Goal: Task Accomplishment & Management: Manage account settings

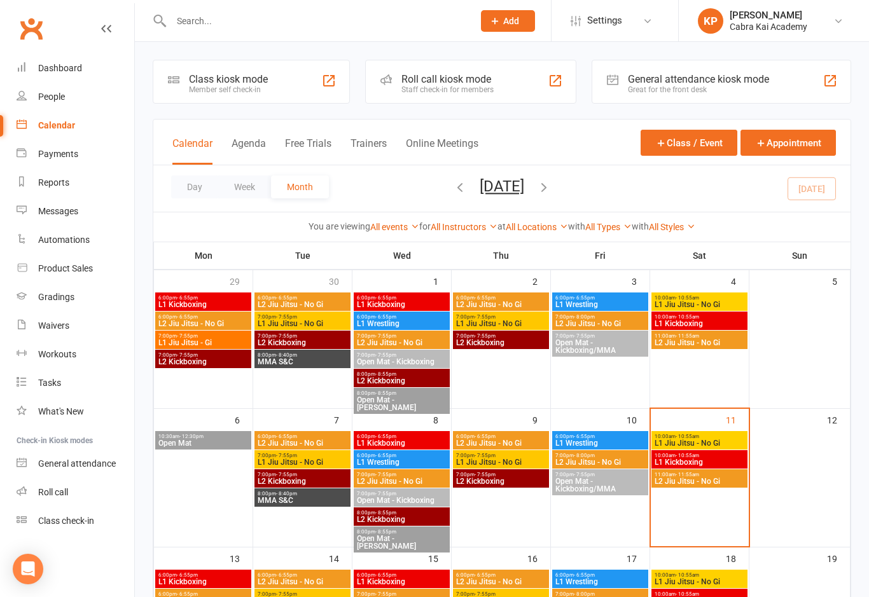
click at [225, 27] on input "text" at bounding box center [315, 21] width 297 height 18
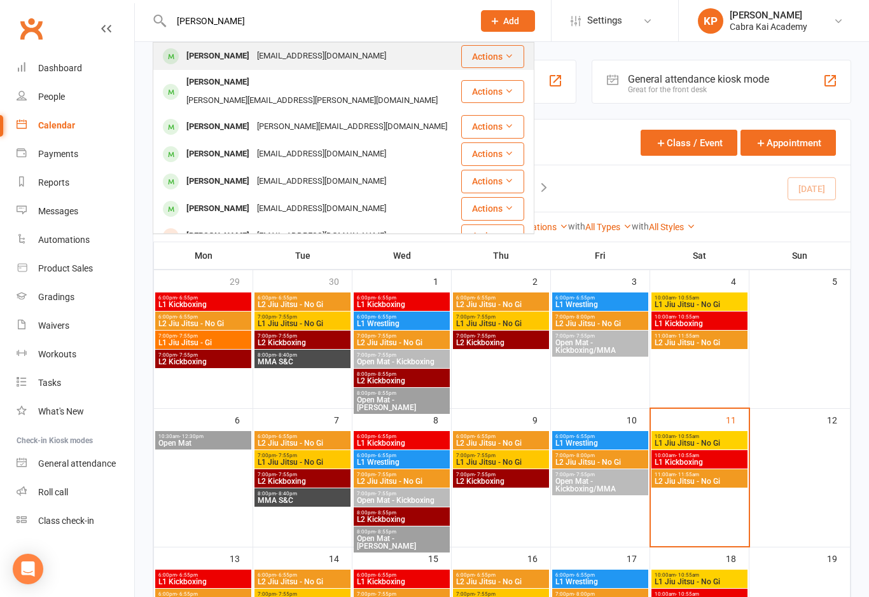
type input "[PERSON_NAME]"
click at [309, 57] on div "[EMAIL_ADDRESS][DOMAIN_NAME]" at bounding box center [321, 56] width 137 height 18
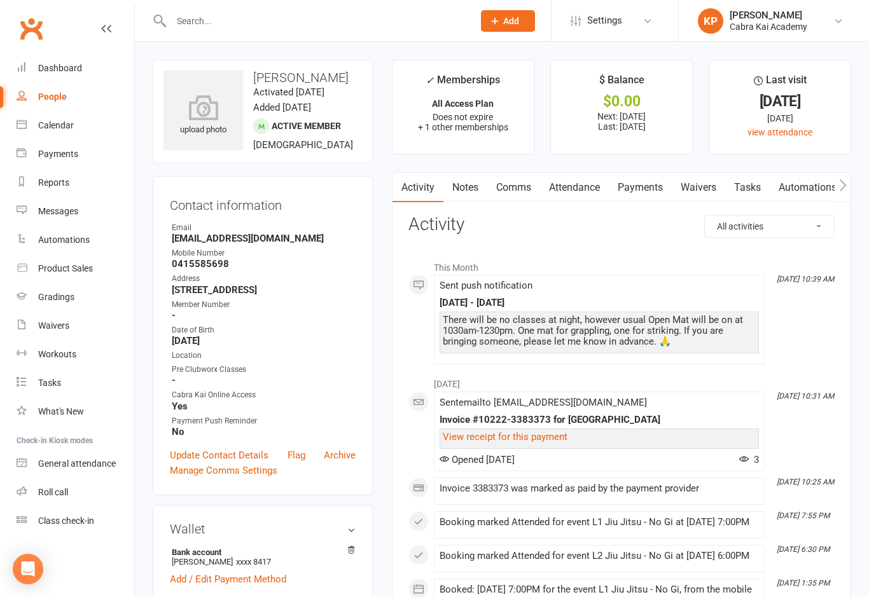
click at [654, 190] on link "Payments" at bounding box center [640, 187] width 63 height 29
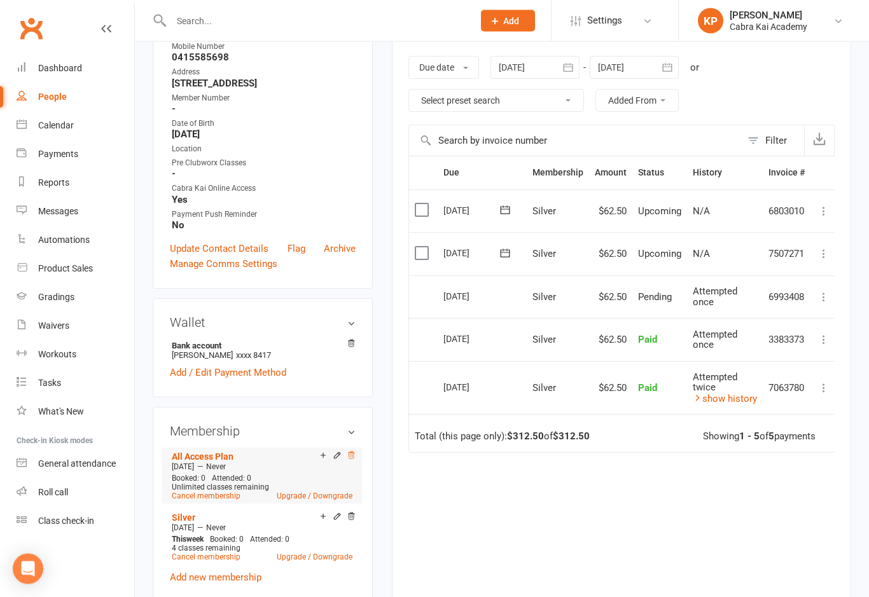
scroll to position [207, 0]
click at [354, 459] on icon at bounding box center [351, 455] width 6 height 7
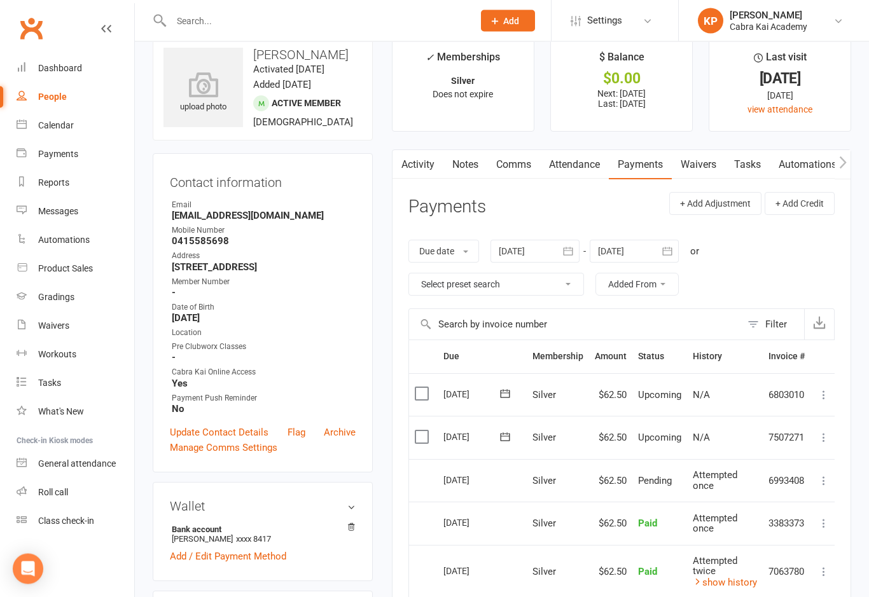
scroll to position [20, 0]
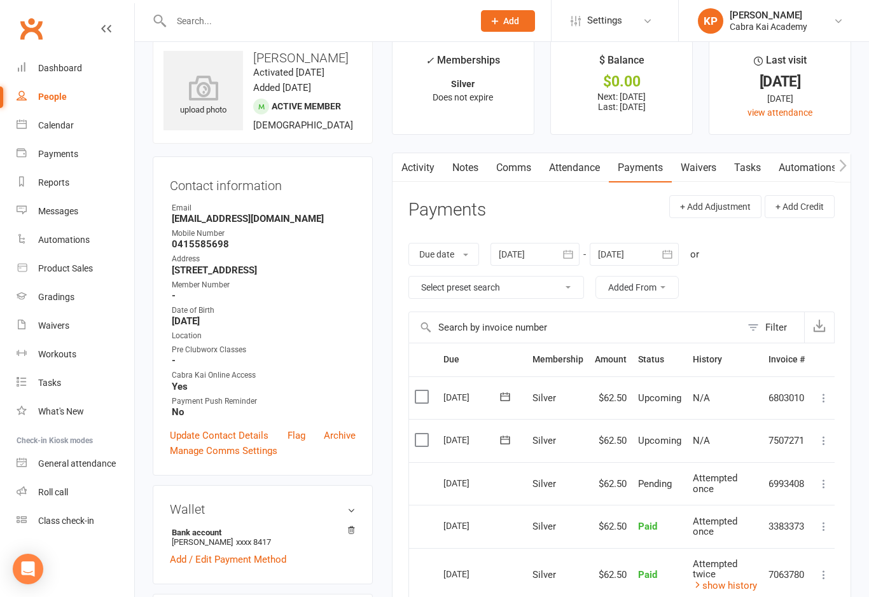
click at [575, 157] on link "Attendance" at bounding box center [574, 167] width 69 height 29
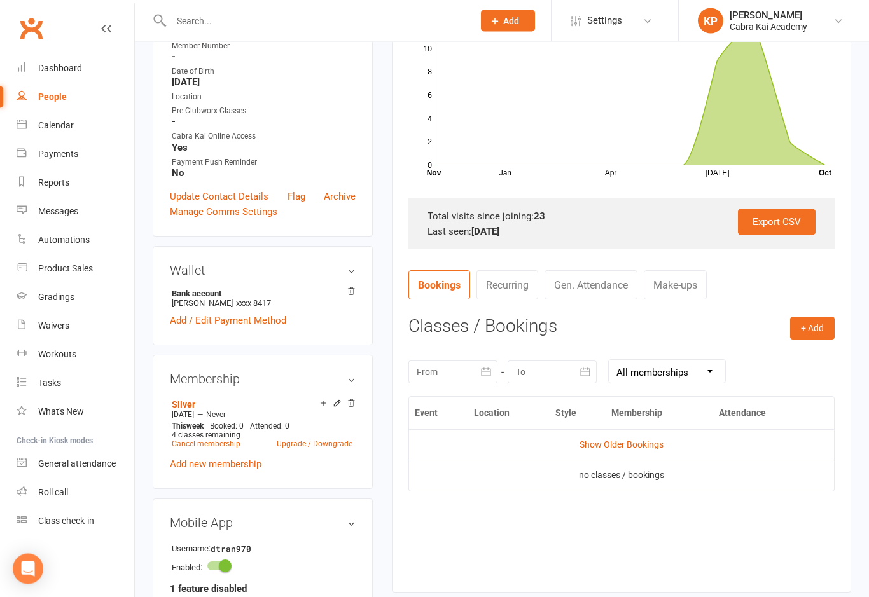
scroll to position [259, 0]
click at [623, 444] on link "Show Older Bookings" at bounding box center [622, 445] width 84 height 10
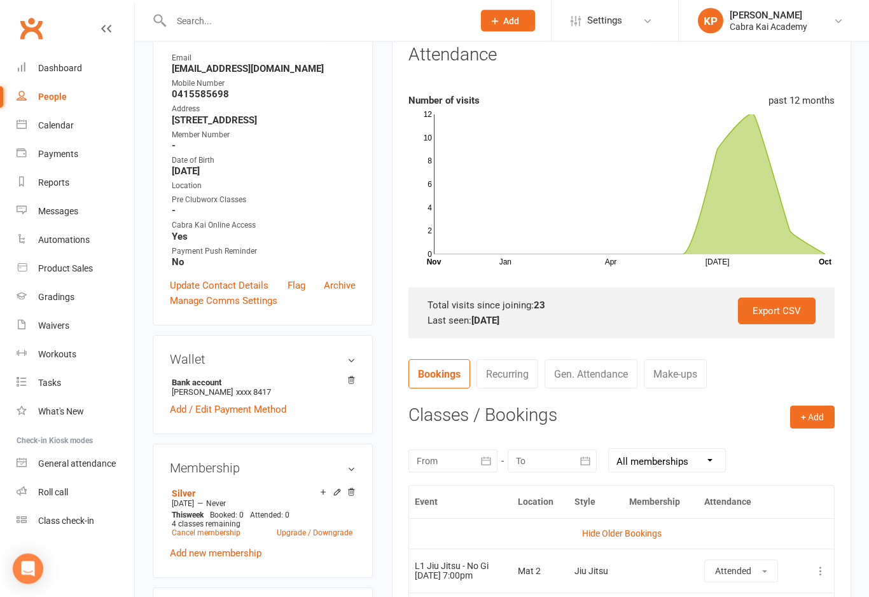
scroll to position [0, 0]
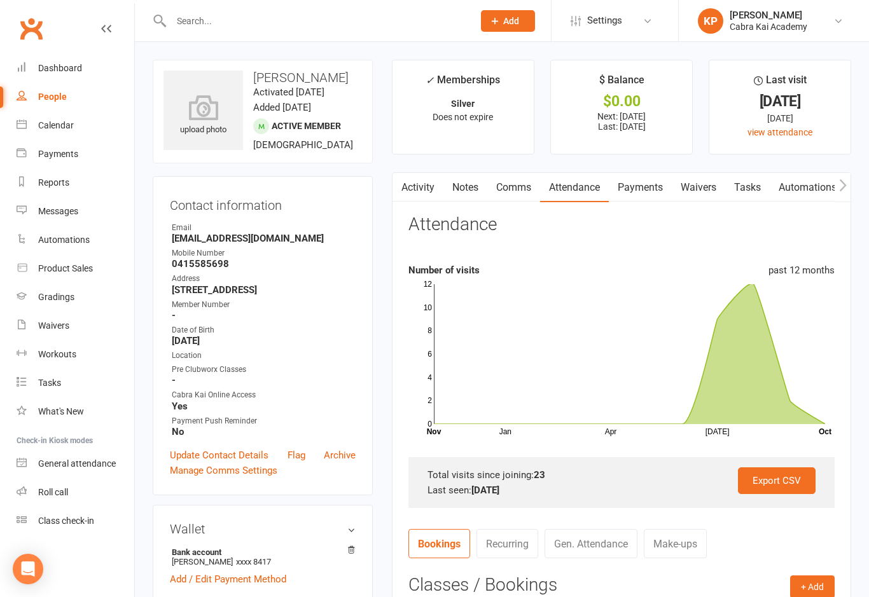
click at [652, 184] on link "Payments" at bounding box center [640, 187] width 63 height 29
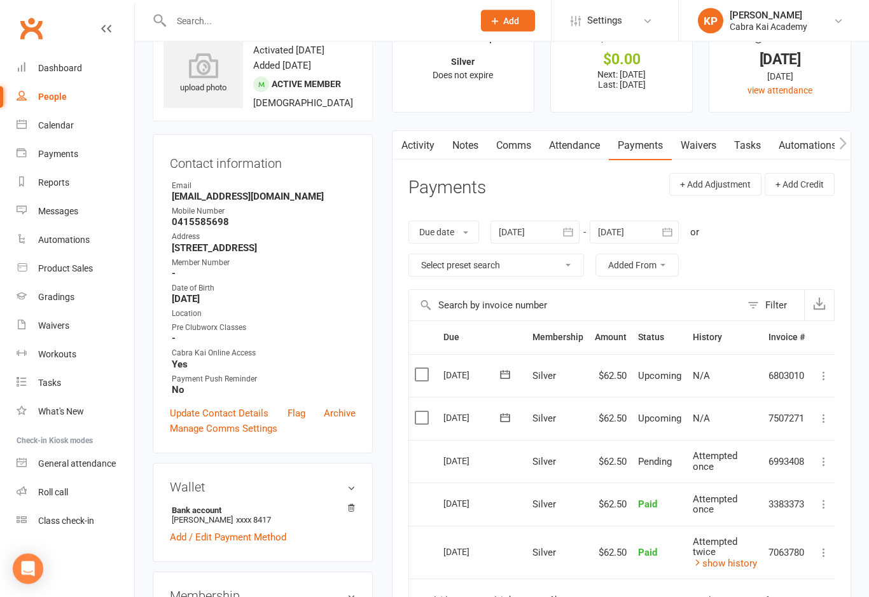
scroll to position [42, 0]
click at [573, 233] on icon "button" at bounding box center [568, 232] width 13 height 13
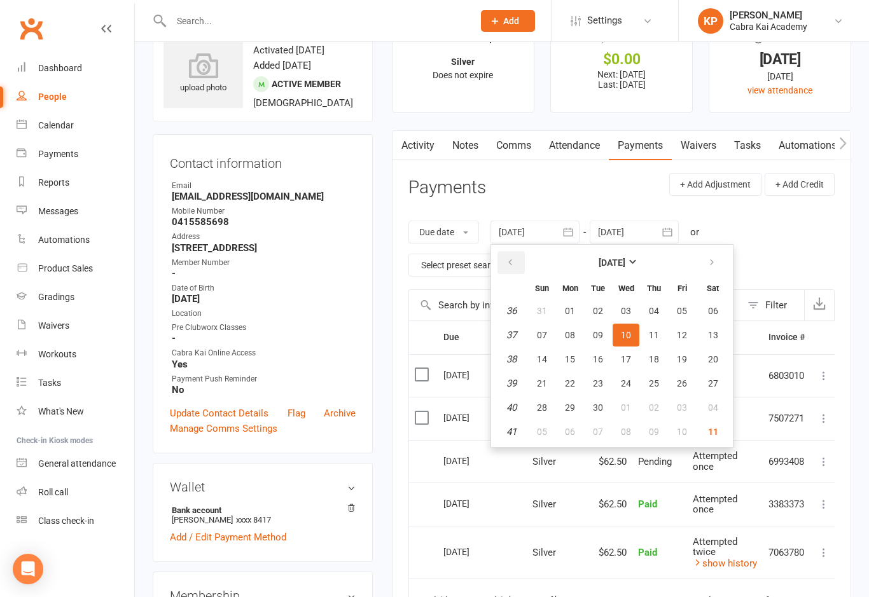
click at [515, 262] on icon "button" at bounding box center [510, 263] width 9 height 10
click at [599, 313] on span "01" at bounding box center [598, 311] width 10 height 10
type input "[DATE]"
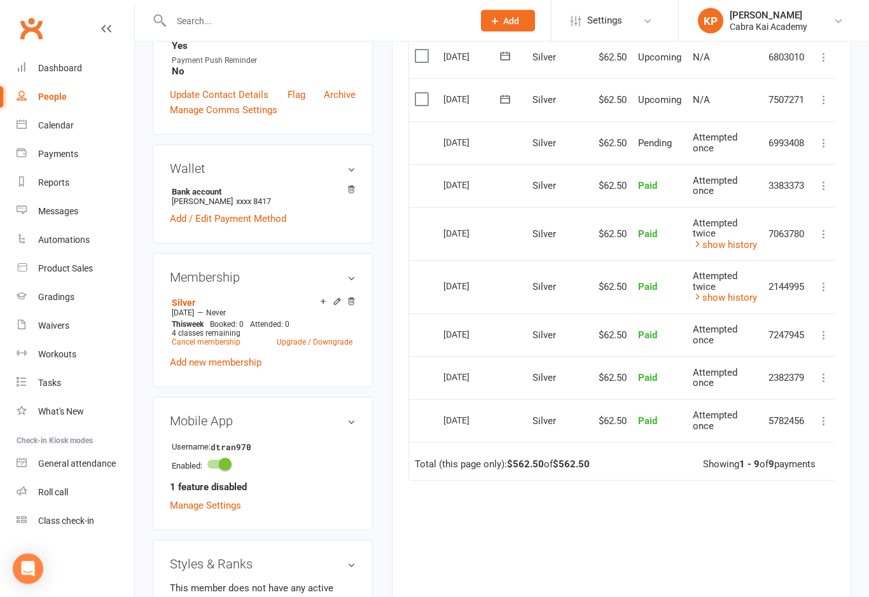
scroll to position [361, 0]
click at [208, 347] on link "Cancel membership" at bounding box center [206, 342] width 69 height 9
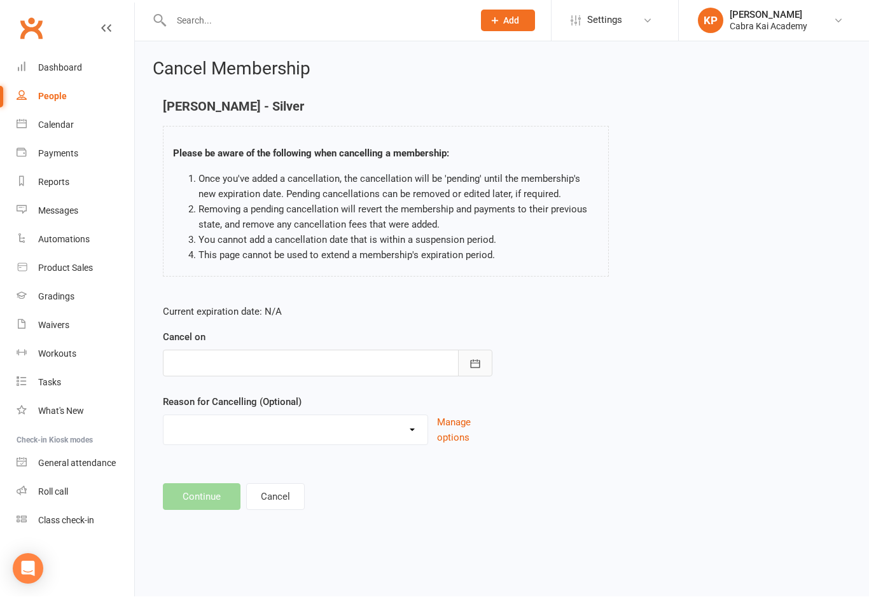
click at [471, 370] on icon "button" at bounding box center [475, 364] width 13 height 13
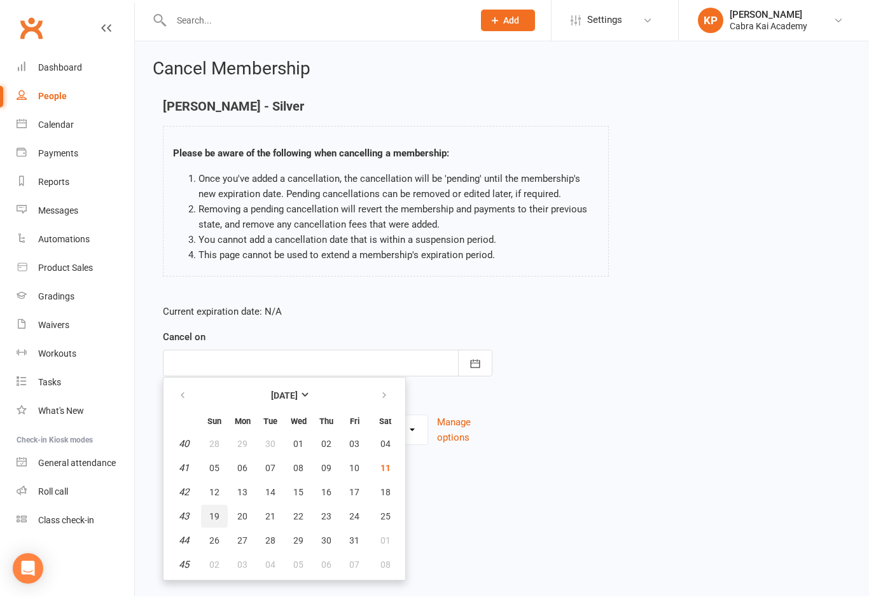
click at [214, 515] on span "19" at bounding box center [214, 517] width 10 height 10
type input "[DATE]"
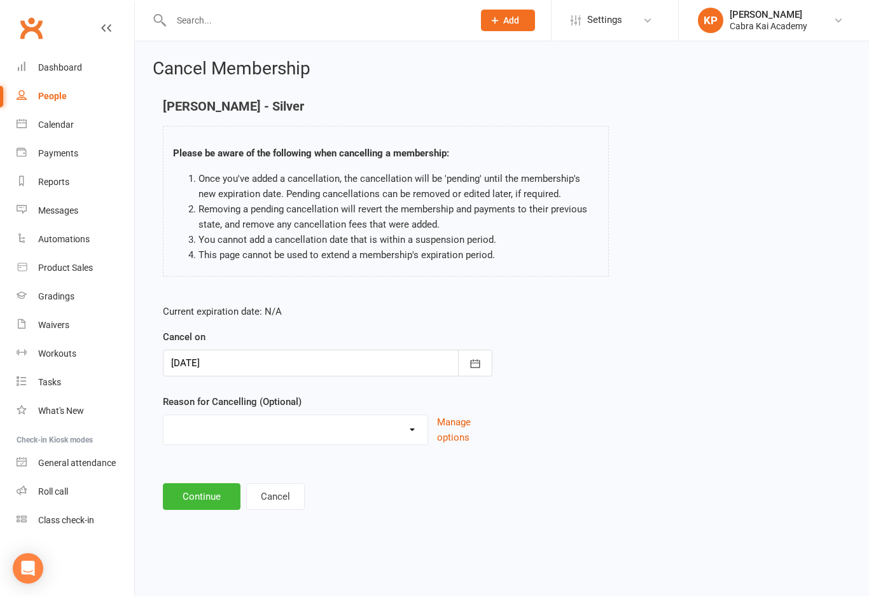
click at [415, 435] on select "Changed Gyms Family Financial Health Holiday Injury Issues No time/busy Relocat…" at bounding box center [296, 428] width 264 height 25
select select "7"
click at [211, 496] on button "Continue" at bounding box center [202, 497] width 78 height 27
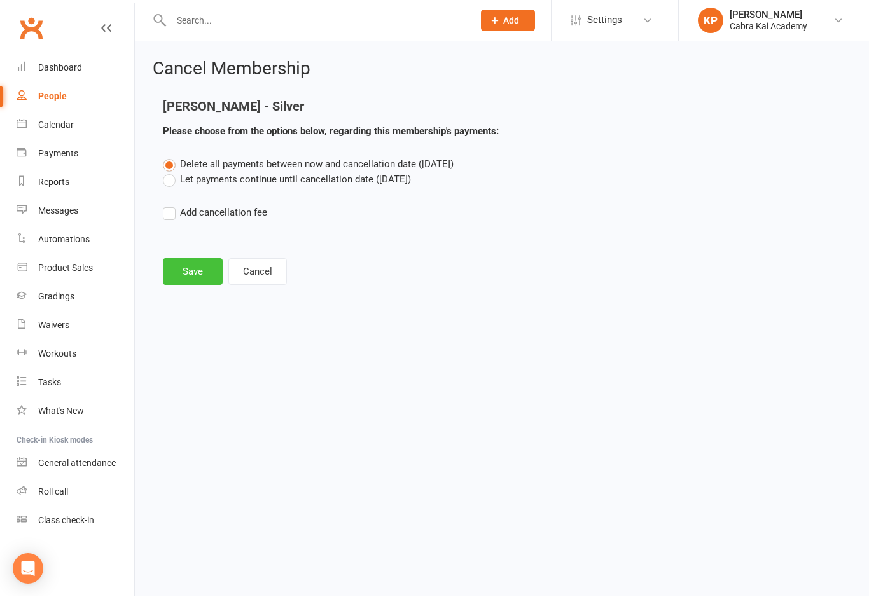
click at [206, 270] on button "Save" at bounding box center [193, 272] width 60 height 27
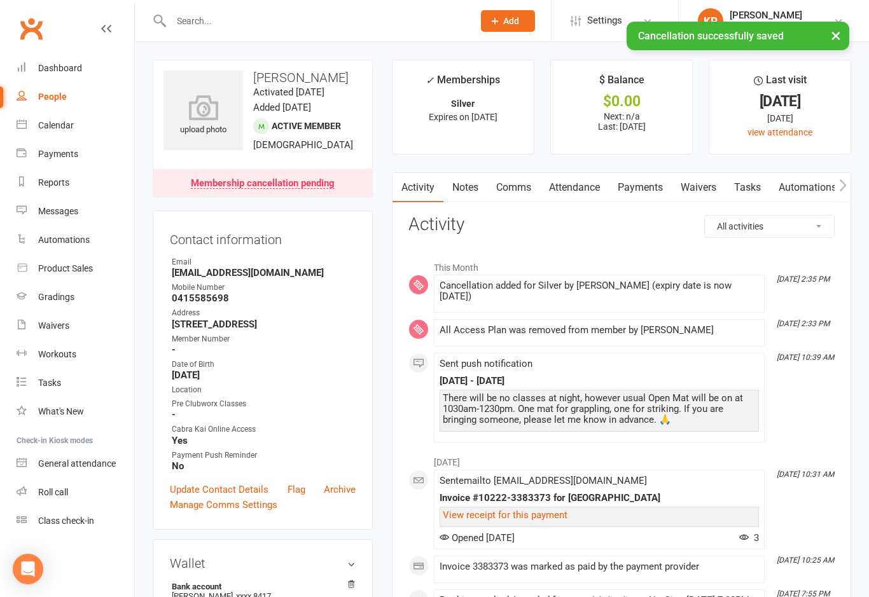
click at [528, 192] on link "Comms" at bounding box center [513, 187] width 53 height 29
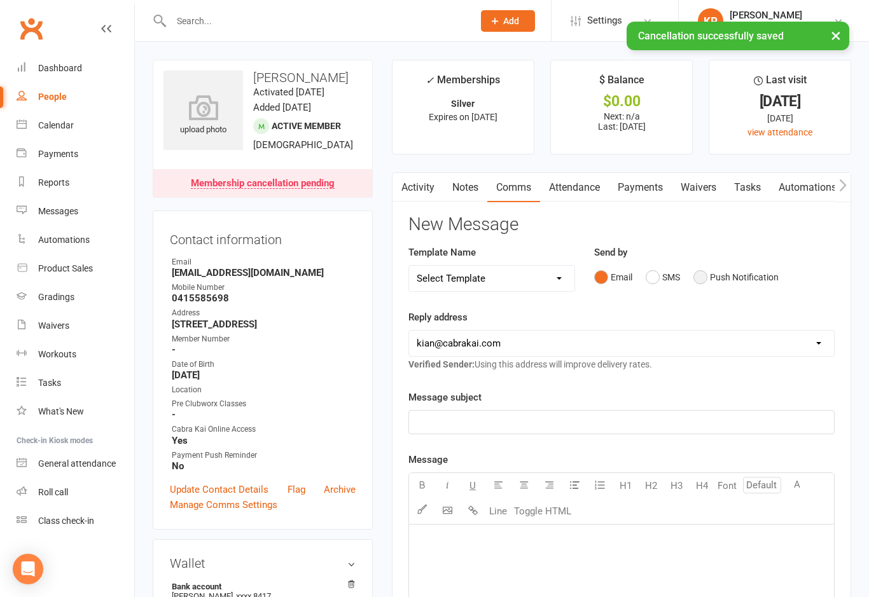
click at [725, 277] on button "Push Notification" at bounding box center [736, 277] width 85 height 24
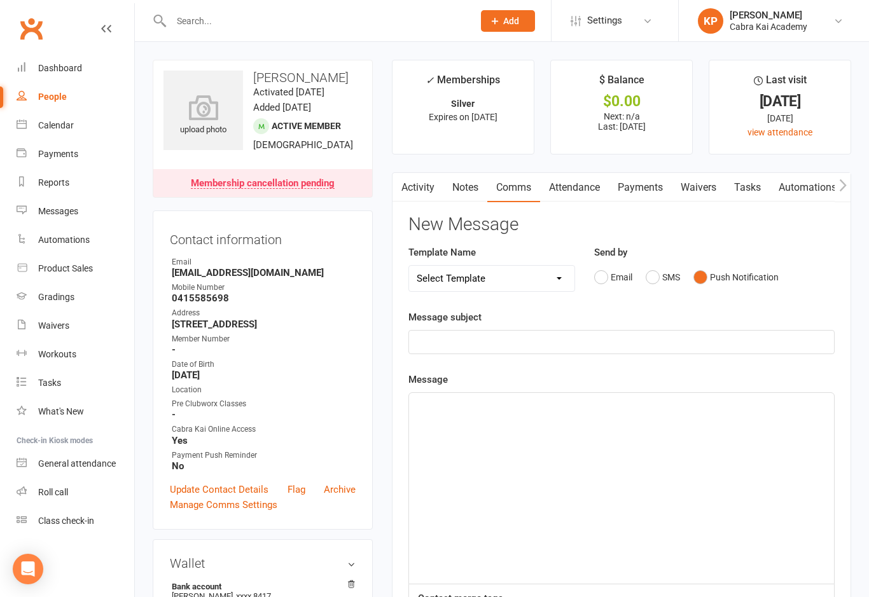
click at [577, 269] on div "Template Name Select Template [SMS] [Default template - review before using] Ap…" at bounding box center [492, 277] width 186 height 65
click at [550, 279] on select "Select Template [SMS] [Default template - review before using] Appointment remi…" at bounding box center [491, 278] width 165 height 25
select select "16"
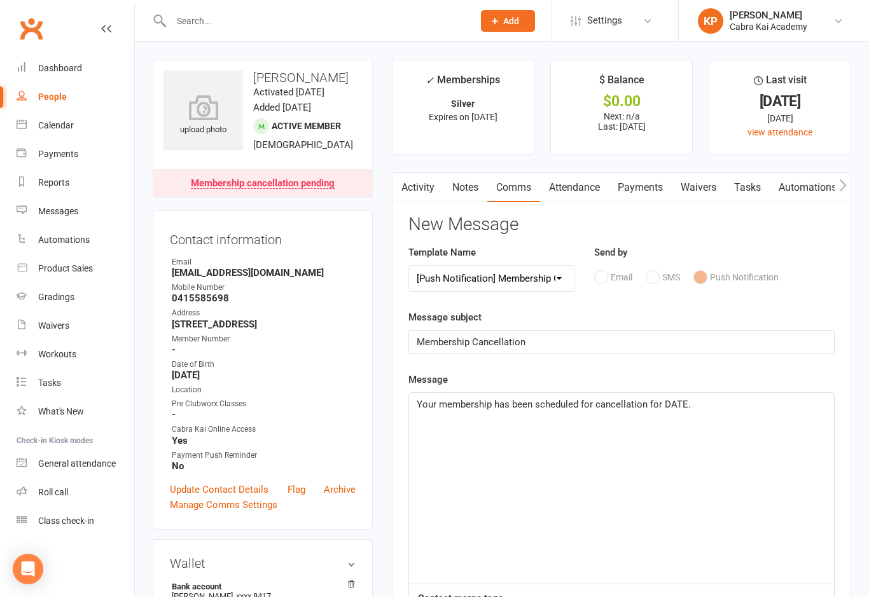
click at [676, 402] on span "Your membership has been scheduled for cancellation for DATE." at bounding box center [554, 404] width 274 height 11
click at [673, 402] on span "Your membership has been scheduled for cancellation for DATE." at bounding box center [554, 404] width 274 height 11
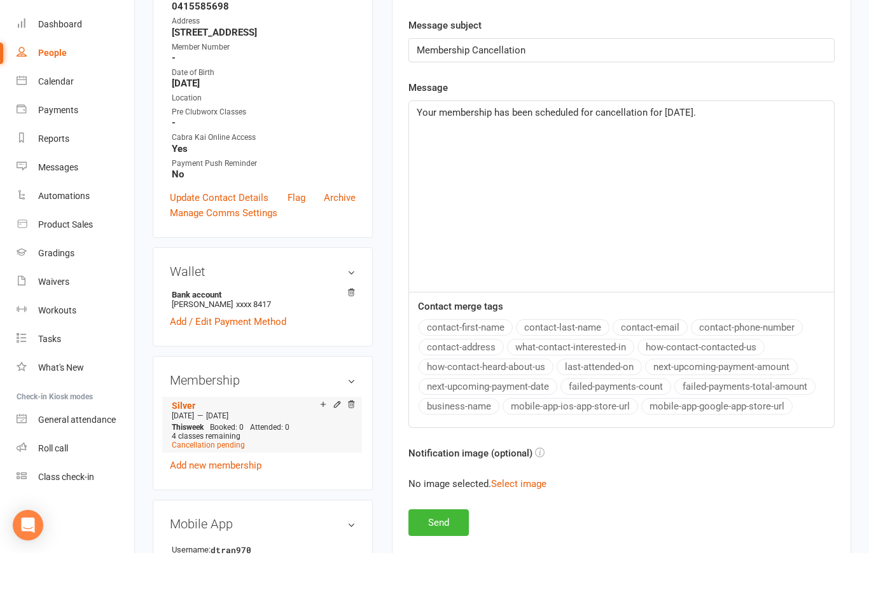
scroll to position [269, 0]
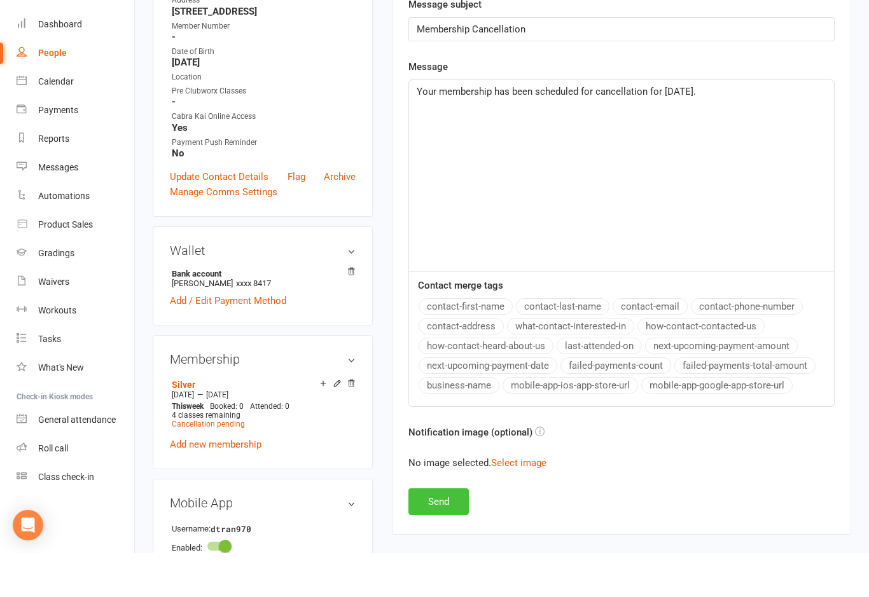
click at [441, 533] on button "Send" at bounding box center [438, 546] width 60 height 27
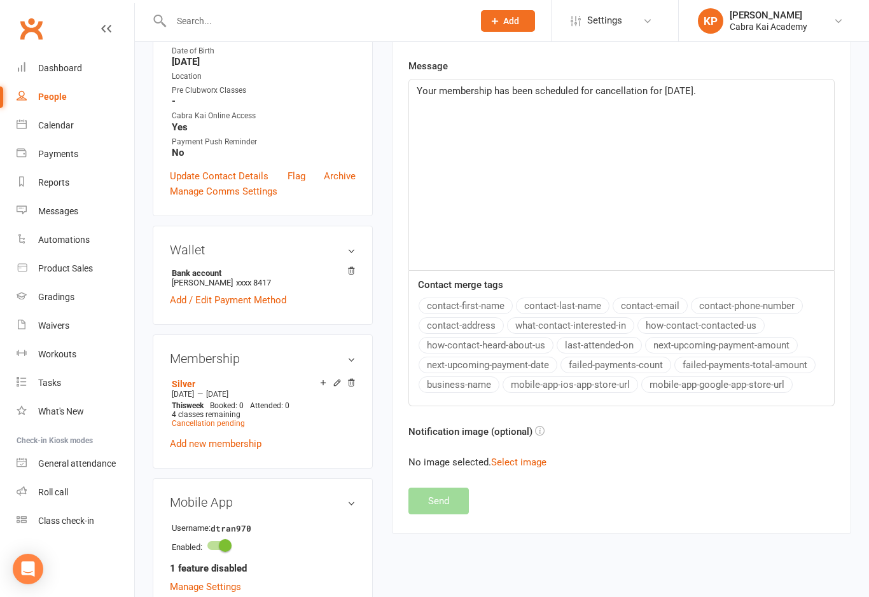
select select
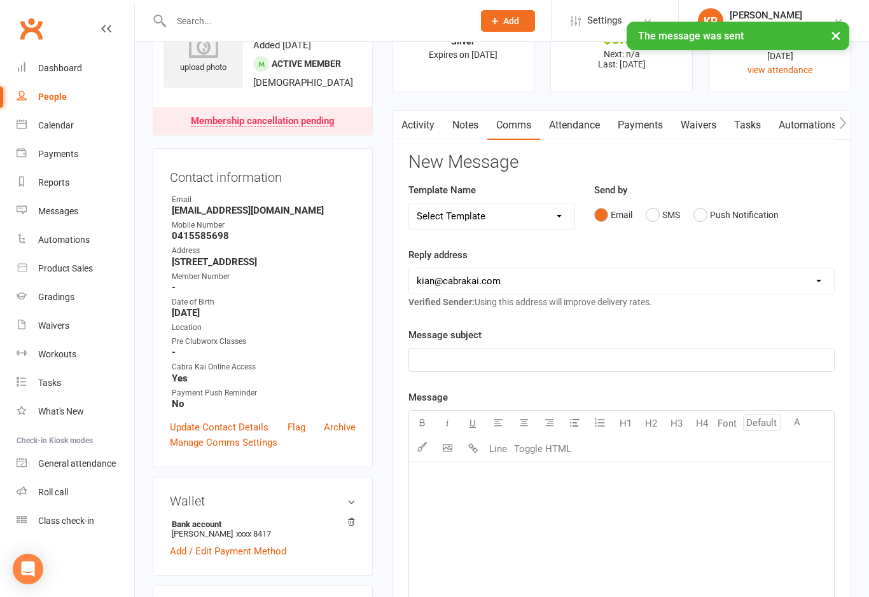
scroll to position [0, 0]
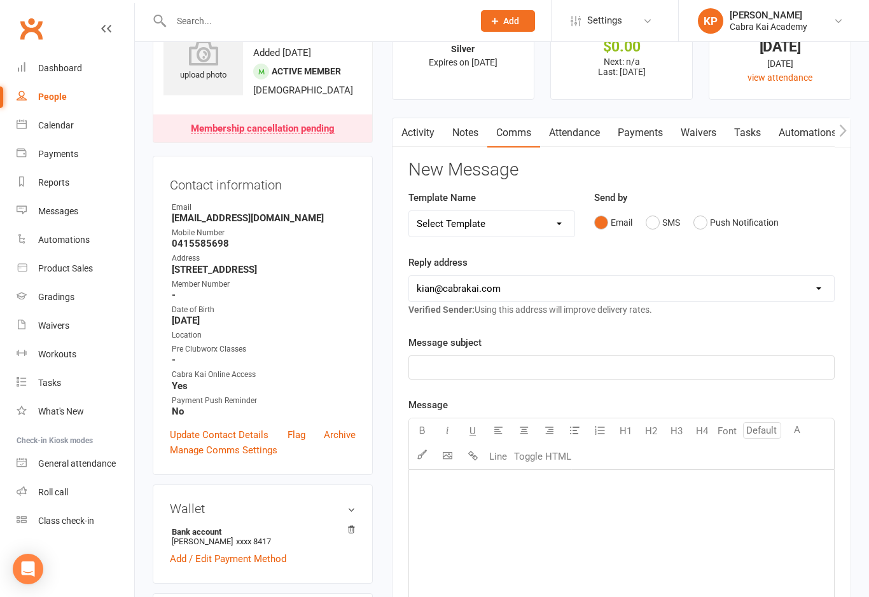
click at [212, 29] on input "text" at bounding box center [315, 21] width 297 height 18
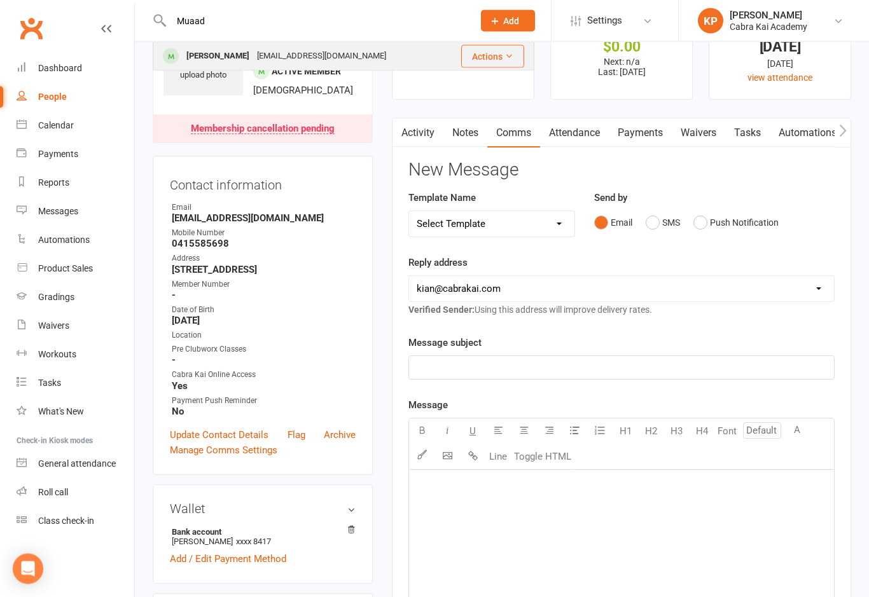
type input "Muaad"
click at [227, 54] on div "Muaad Ibrahim" at bounding box center [218, 56] width 71 height 18
